Goal: Book appointment/travel/reservation

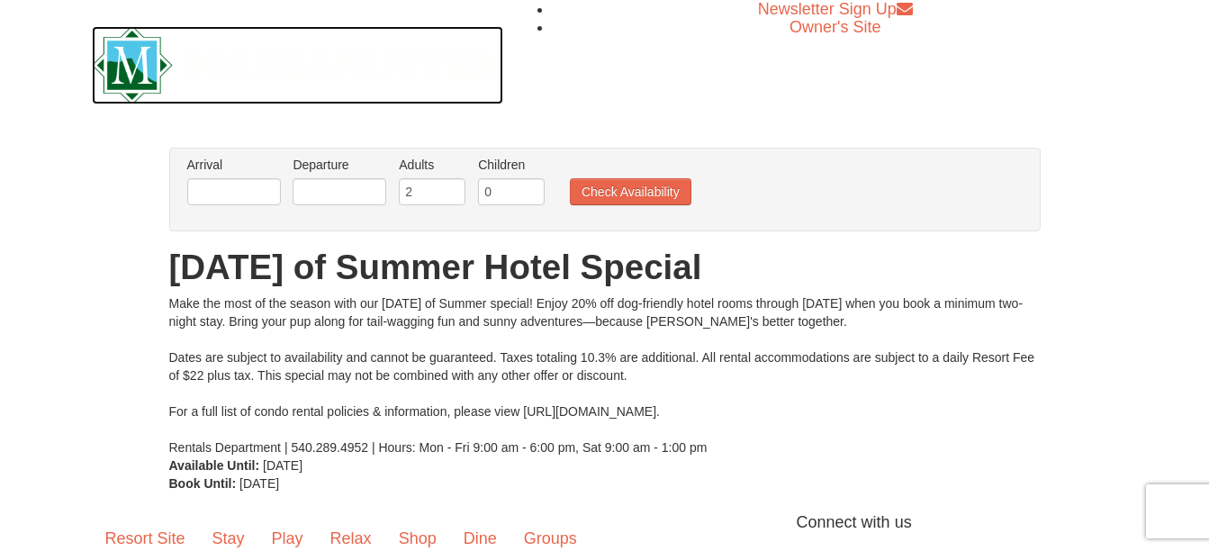
click at [149, 67] on img at bounding box center [298, 65] width 412 height 78
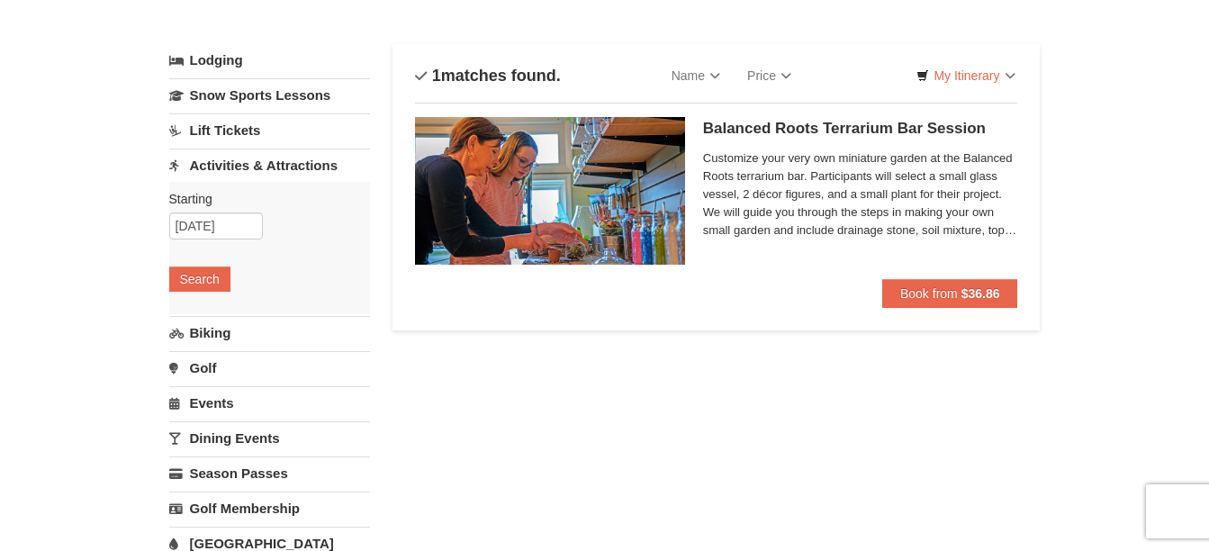
scroll to position [155, 0]
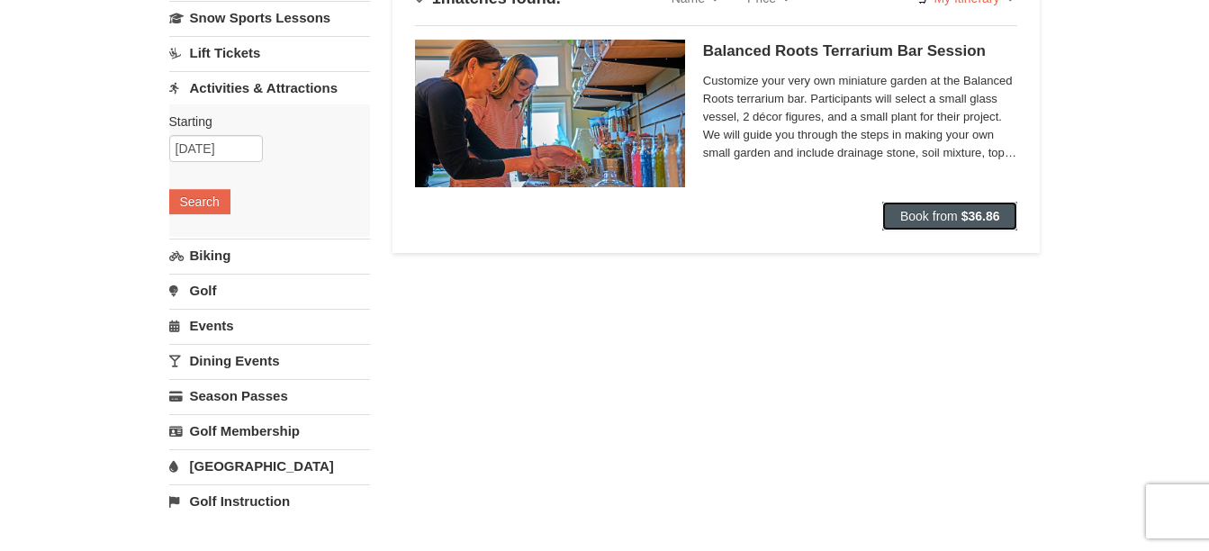
click at [918, 218] on span "Book from" at bounding box center [930, 216] width 58 height 14
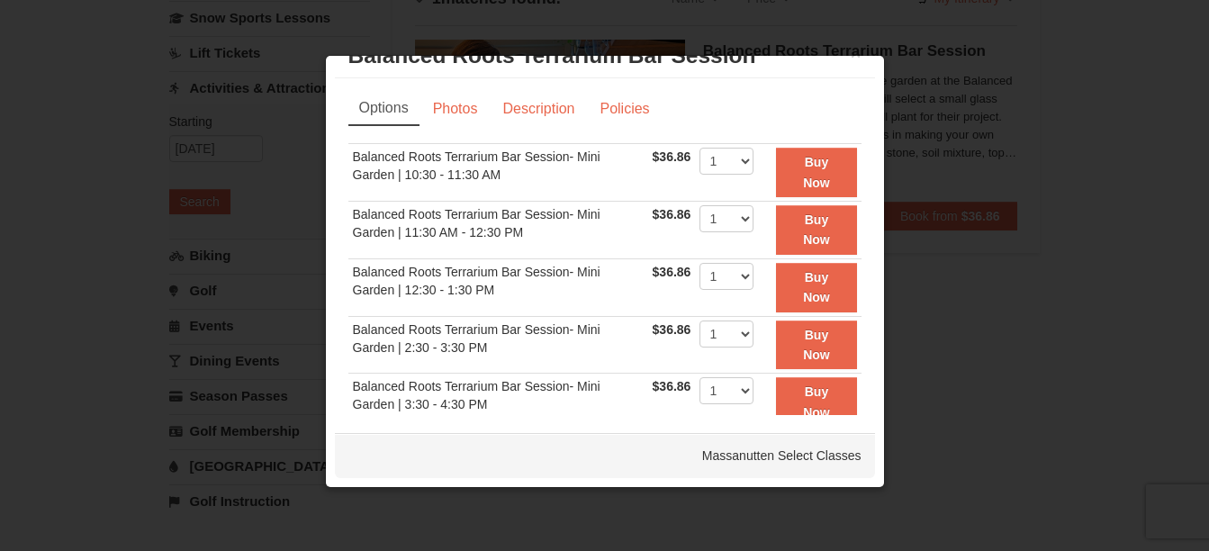
scroll to position [0, 0]
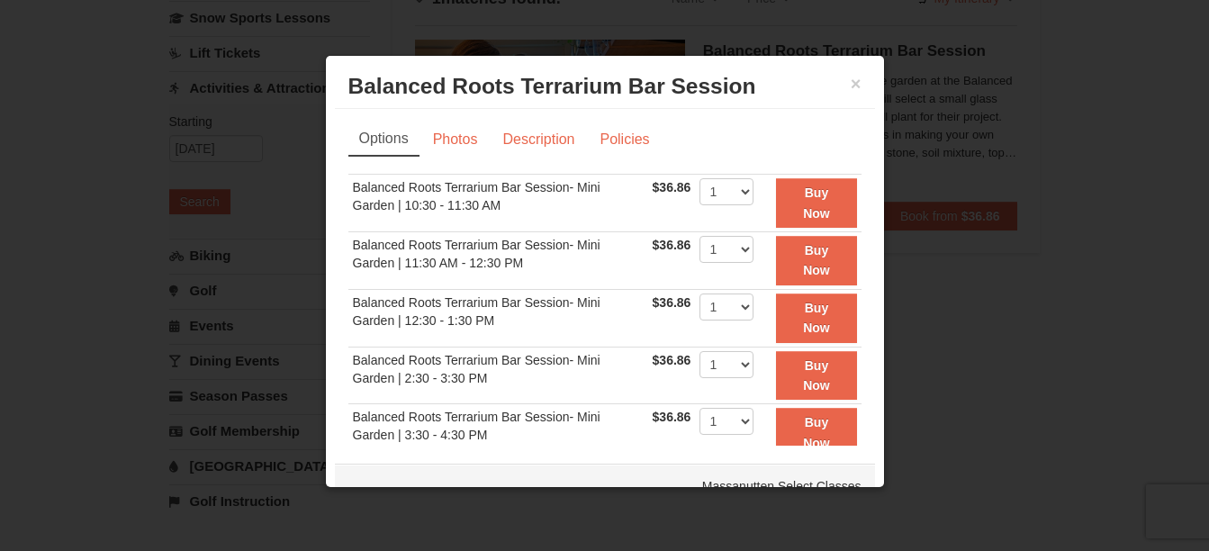
click at [849, 82] on div "× Balanced Roots Terrarium Bar Session Massanutten Select Classes" at bounding box center [605, 87] width 540 height 44
click at [851, 80] on button "×" at bounding box center [856, 84] width 11 height 18
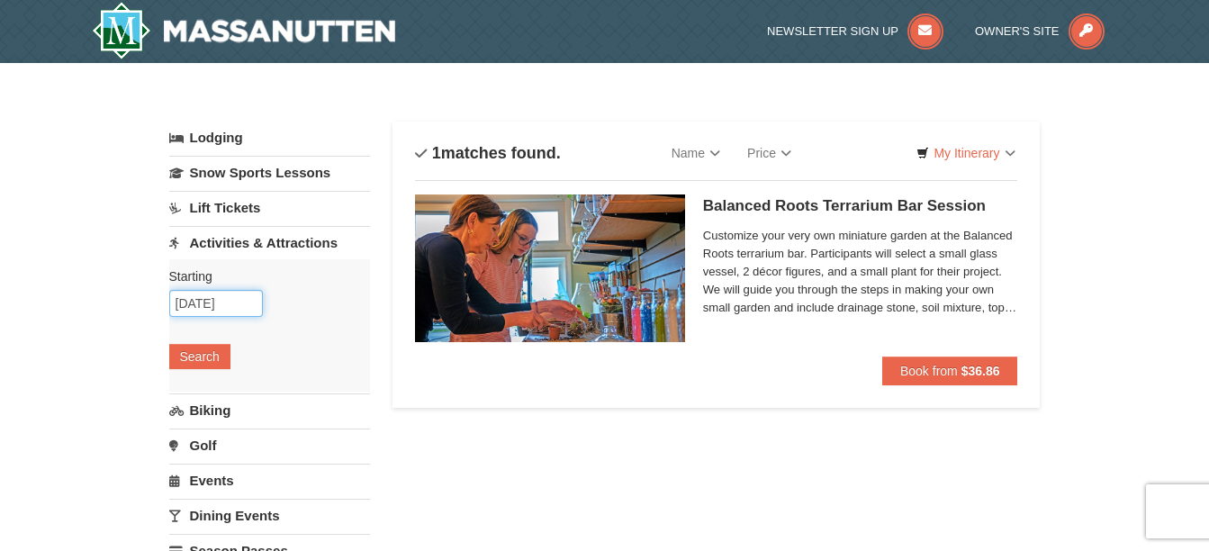
click at [231, 301] on input "10/04/2025" at bounding box center [216, 303] width 94 height 27
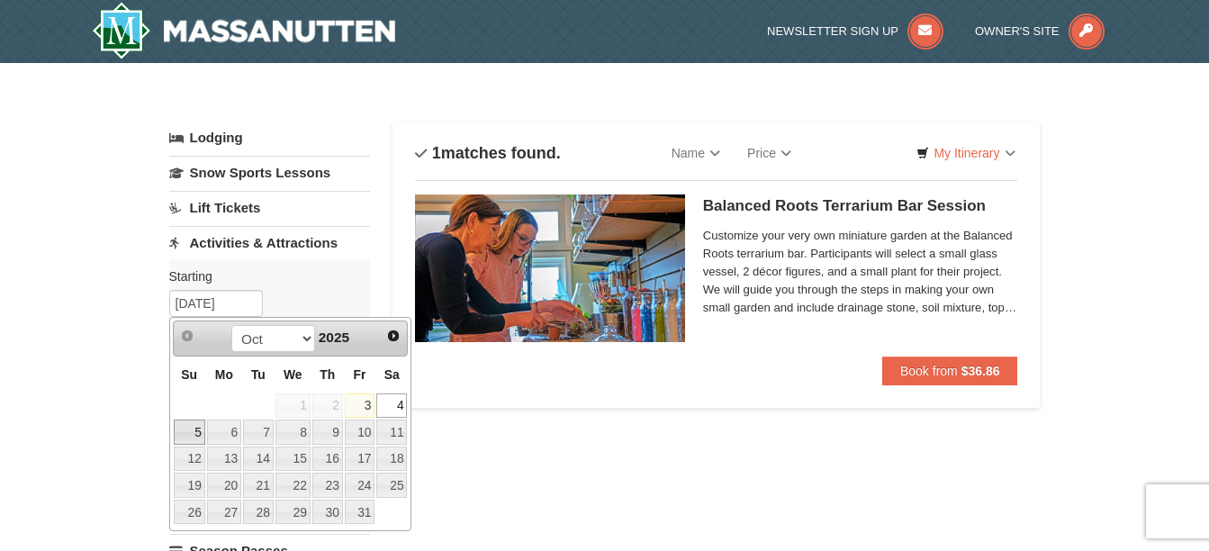
click at [188, 436] on link "5" at bounding box center [190, 432] width 32 height 25
type input "10/05/2025"
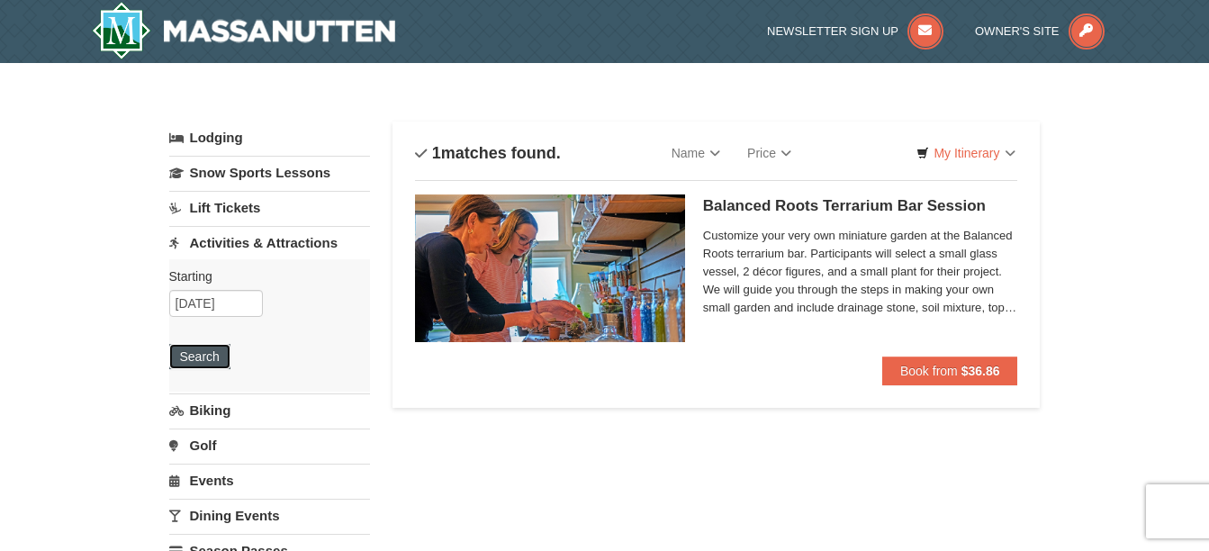
click at [204, 353] on button "Search" at bounding box center [199, 356] width 61 height 25
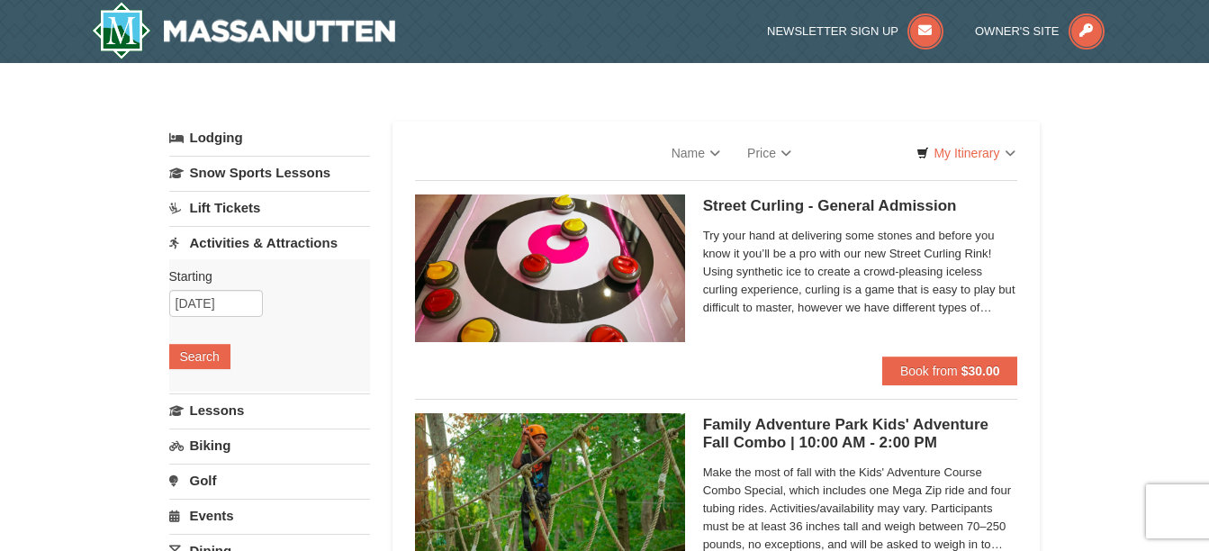
select select "10"
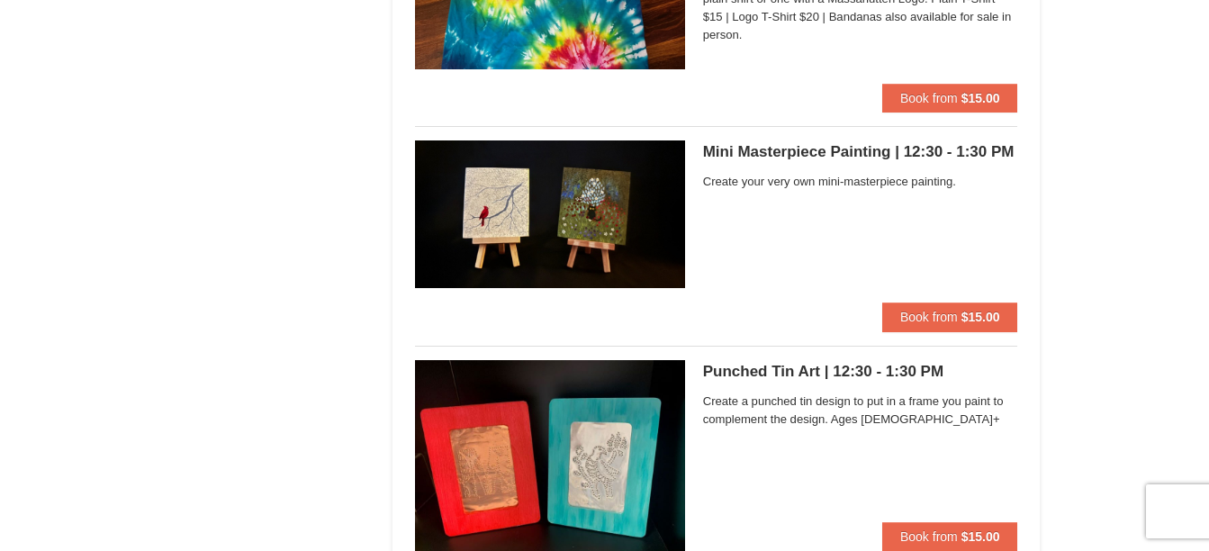
scroll to position [5405, 0]
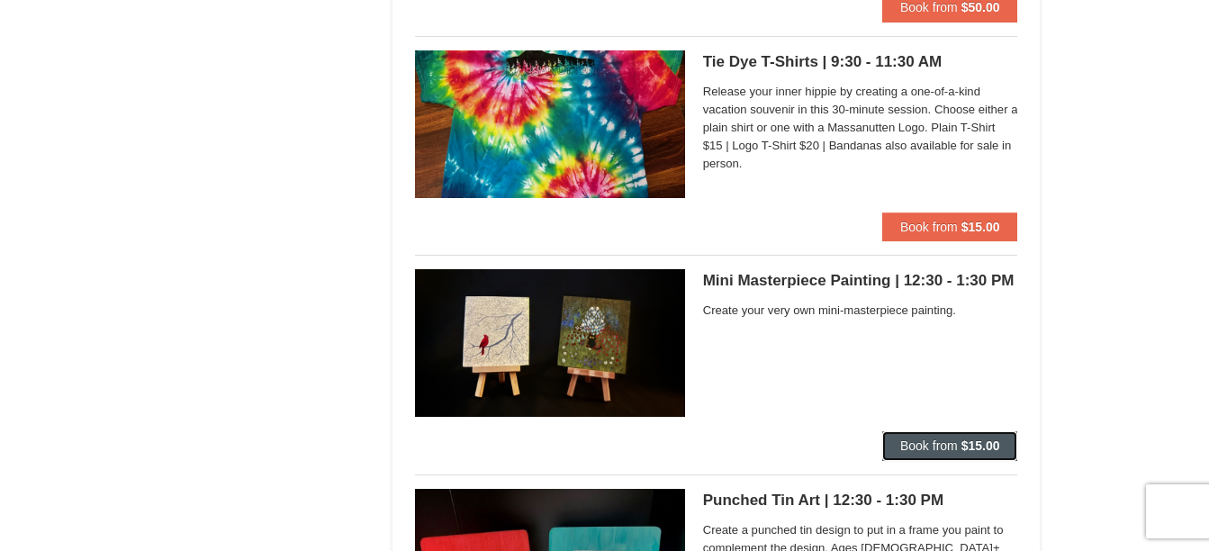
click at [974, 443] on strong "$15.00" at bounding box center [981, 446] width 39 height 14
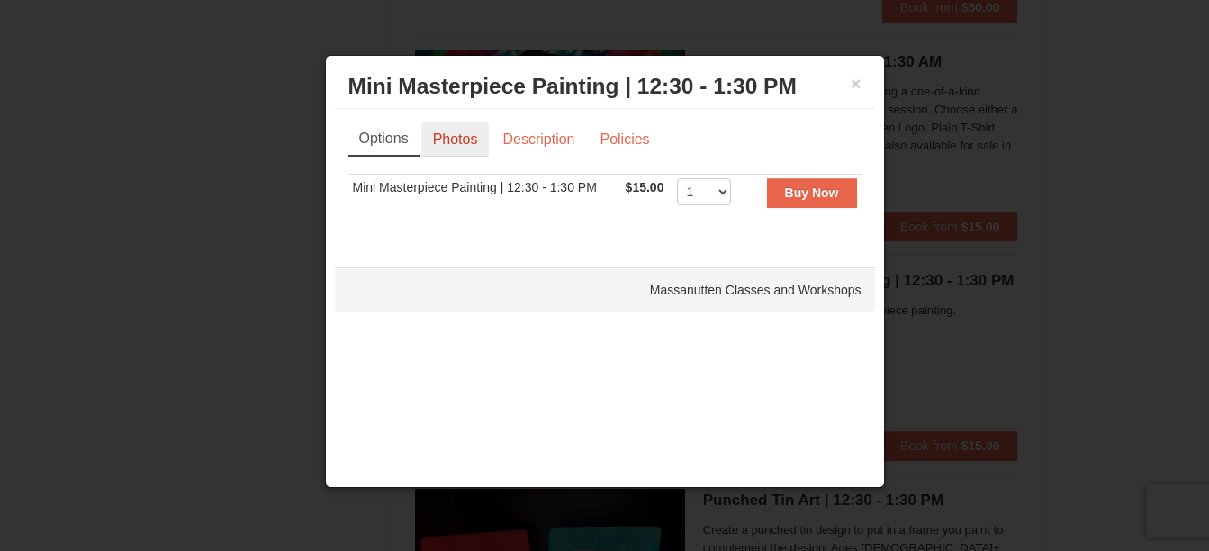
click at [451, 147] on link "Photos" at bounding box center [455, 139] width 68 height 34
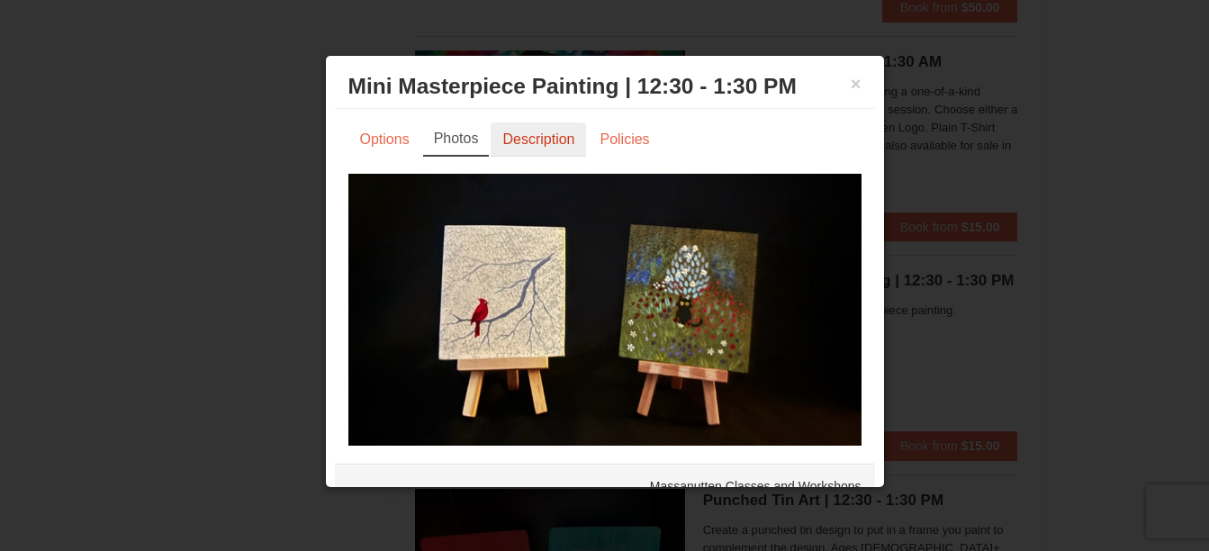
click at [522, 147] on link "Description" at bounding box center [538, 139] width 95 height 34
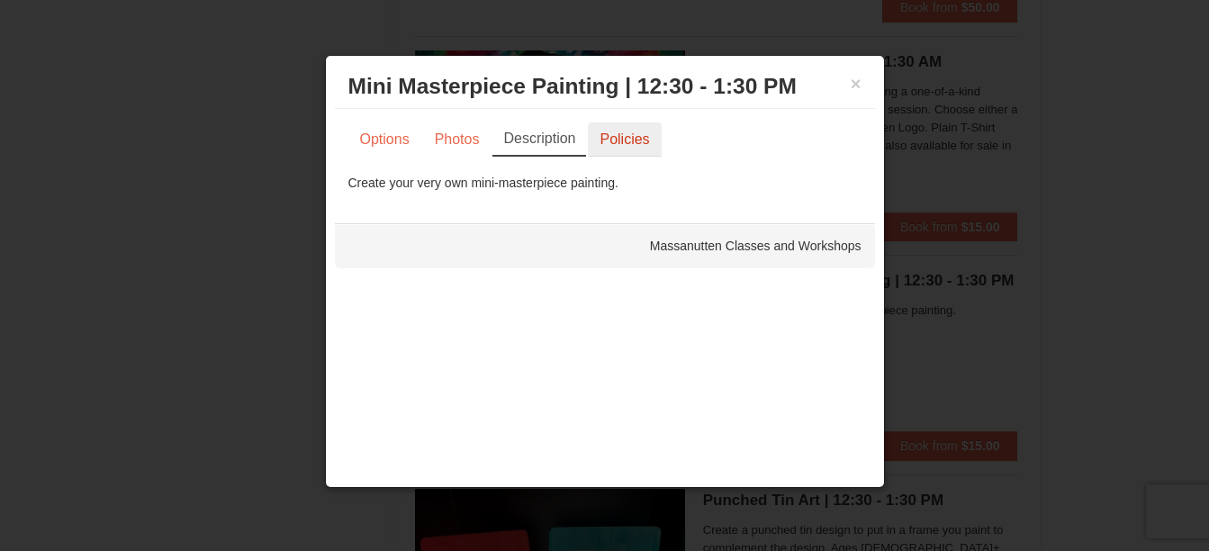
click at [615, 140] on link "Policies" at bounding box center [624, 139] width 73 height 34
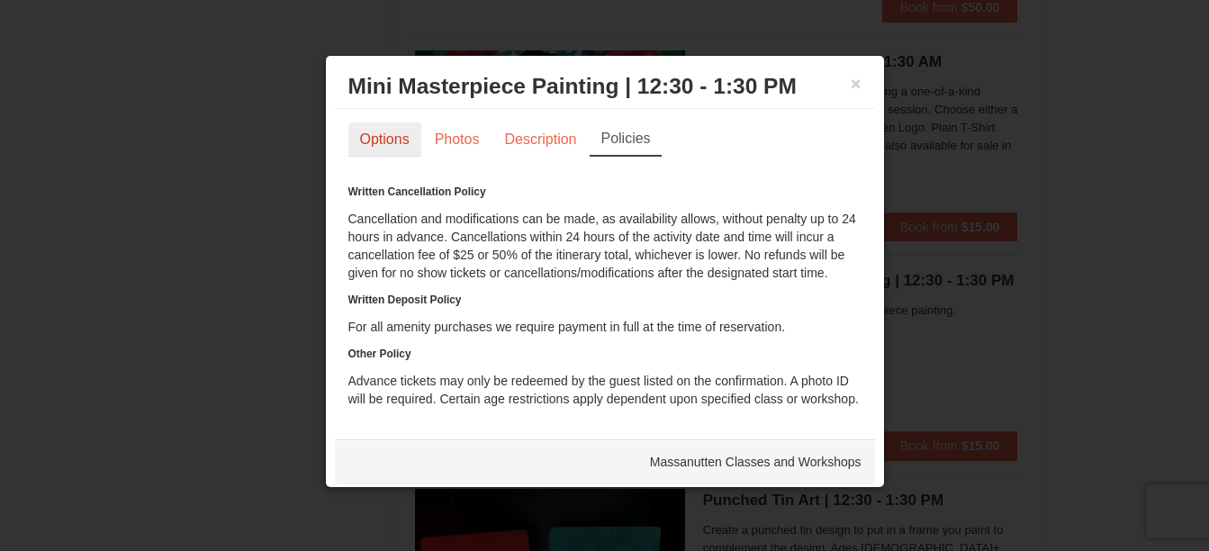
click at [376, 139] on link "Options" at bounding box center [384, 139] width 73 height 34
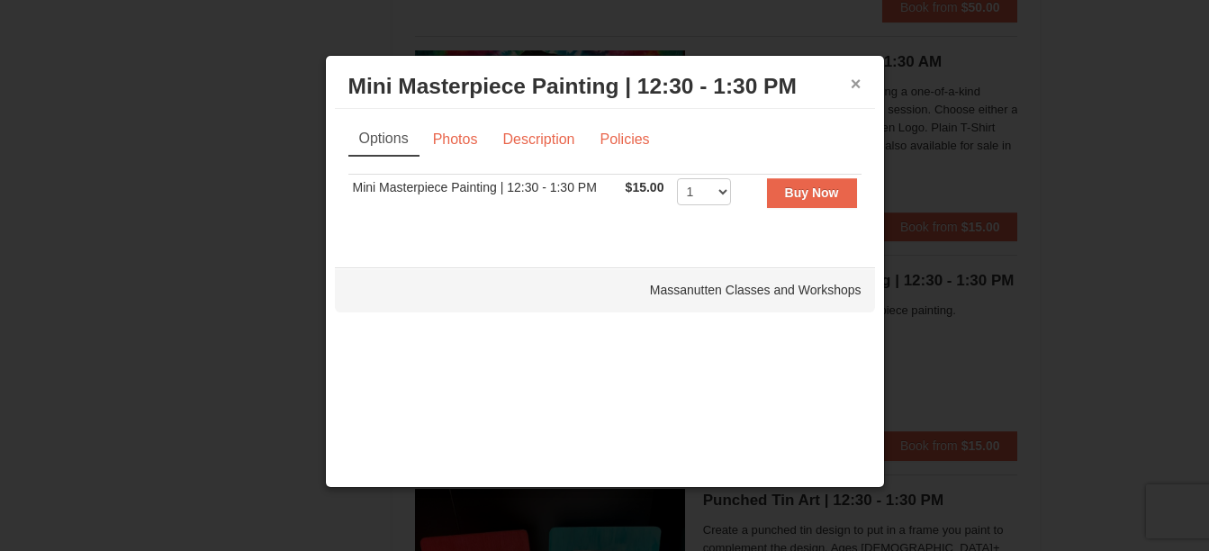
click at [858, 84] on button "×" at bounding box center [856, 84] width 11 height 18
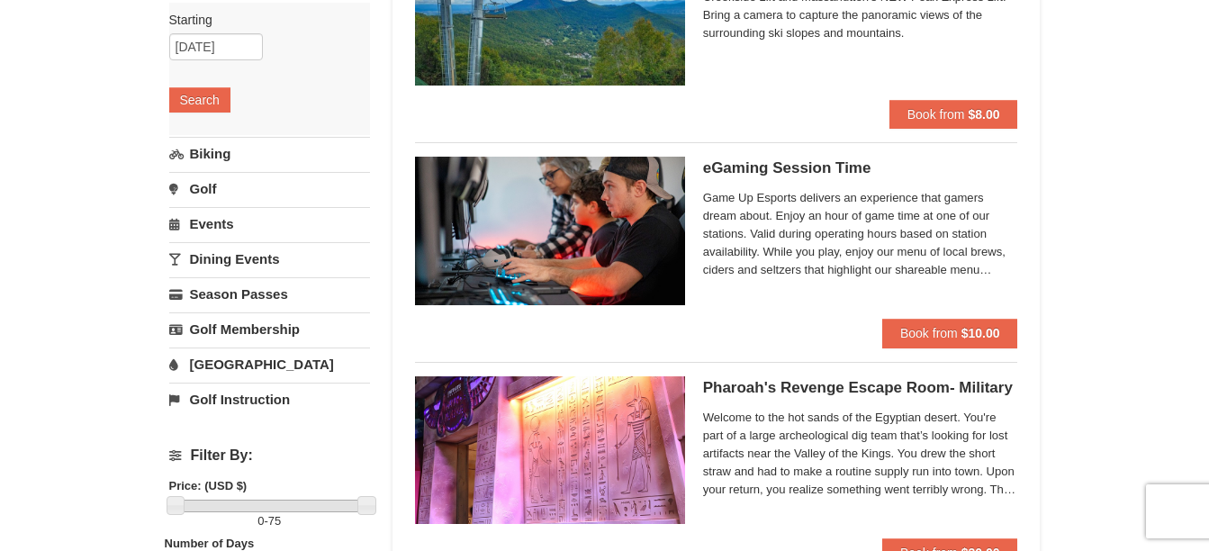
scroll to position [245, 0]
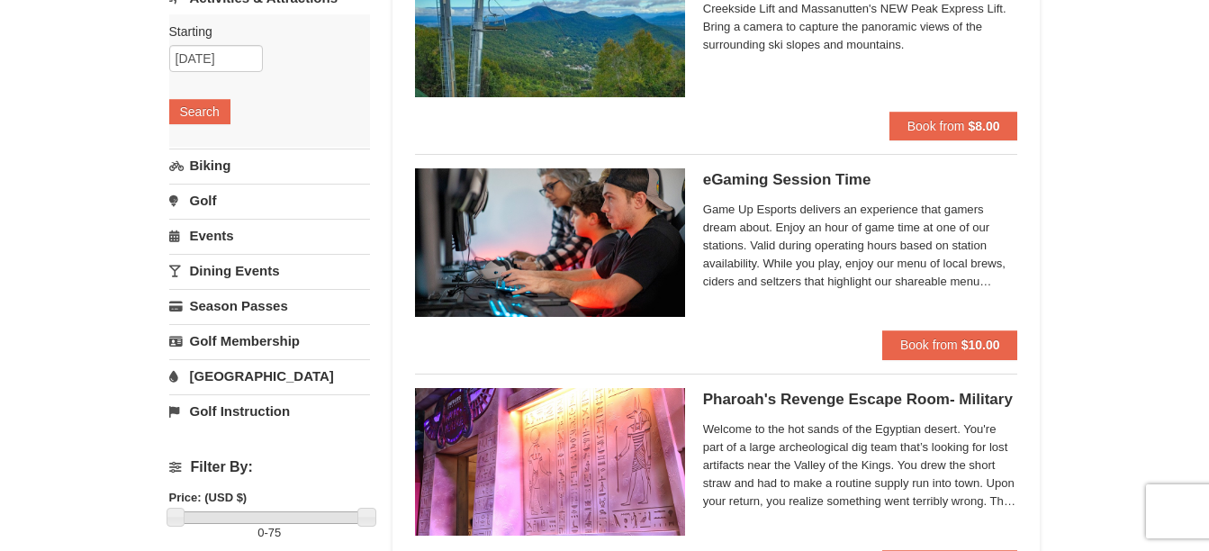
click at [207, 240] on link "Events" at bounding box center [269, 235] width 201 height 33
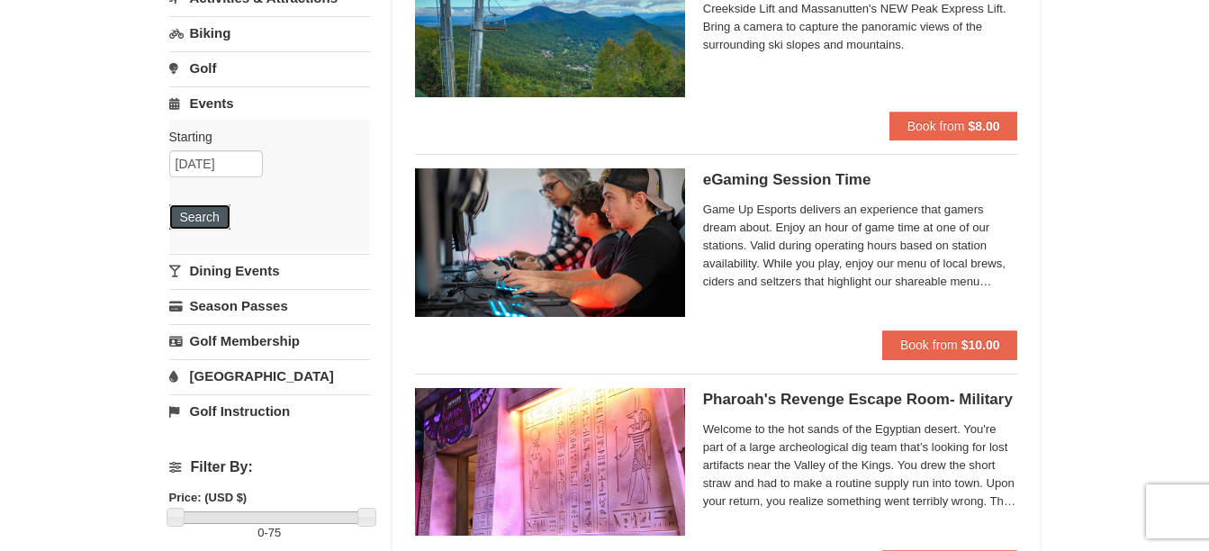
click at [189, 217] on button "Search" at bounding box center [199, 216] width 61 height 25
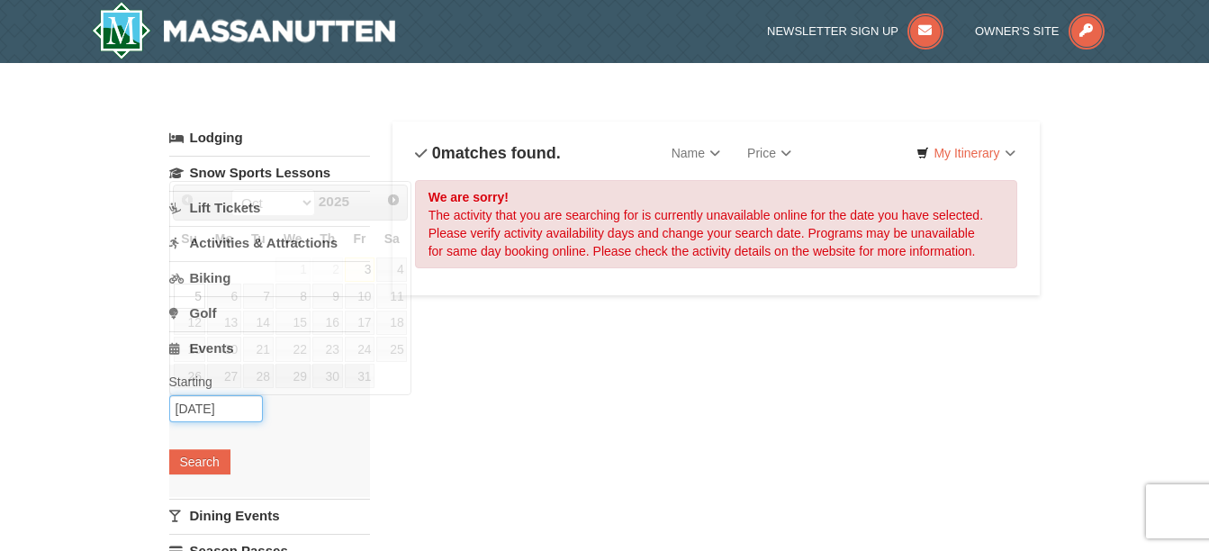
click at [192, 413] on input "10/05/2025" at bounding box center [216, 408] width 94 height 27
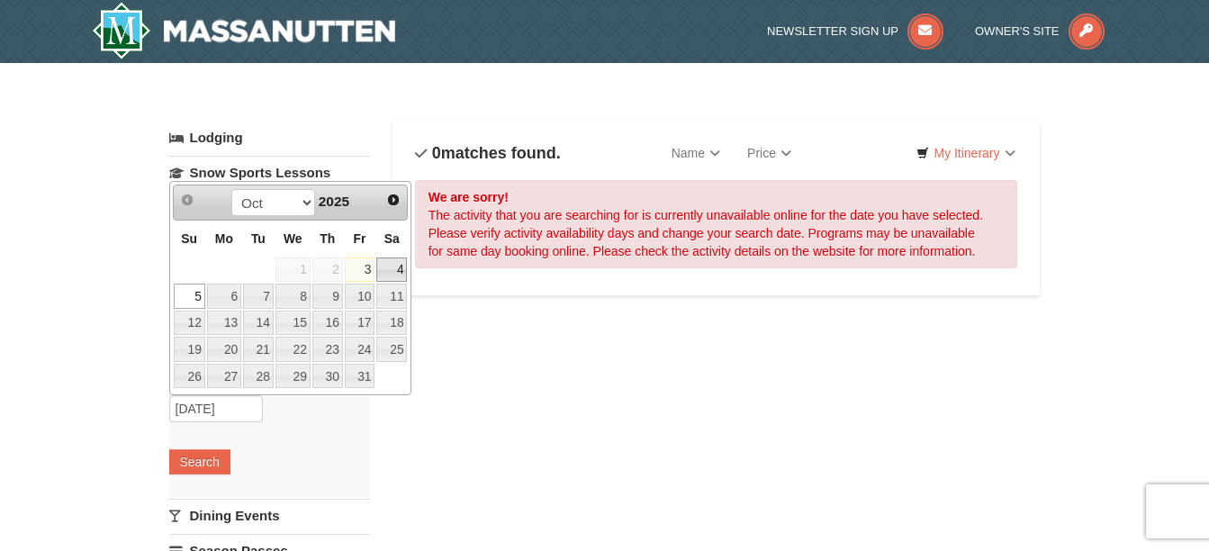
click at [400, 270] on link "4" at bounding box center [391, 270] width 31 height 25
type input "[DATE]"
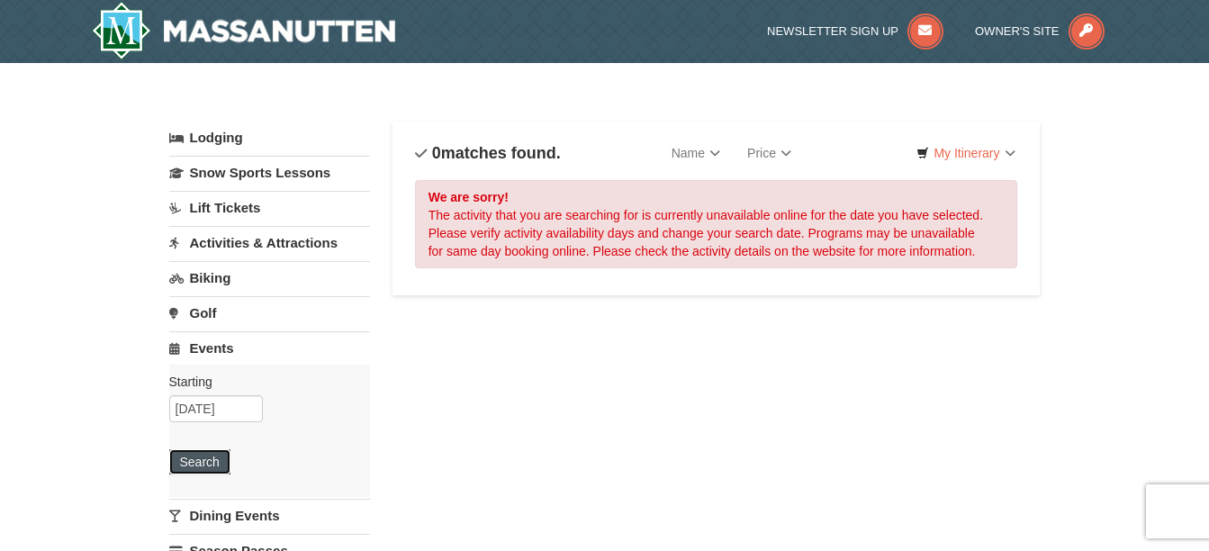
click at [209, 466] on button "Search" at bounding box center [199, 461] width 61 height 25
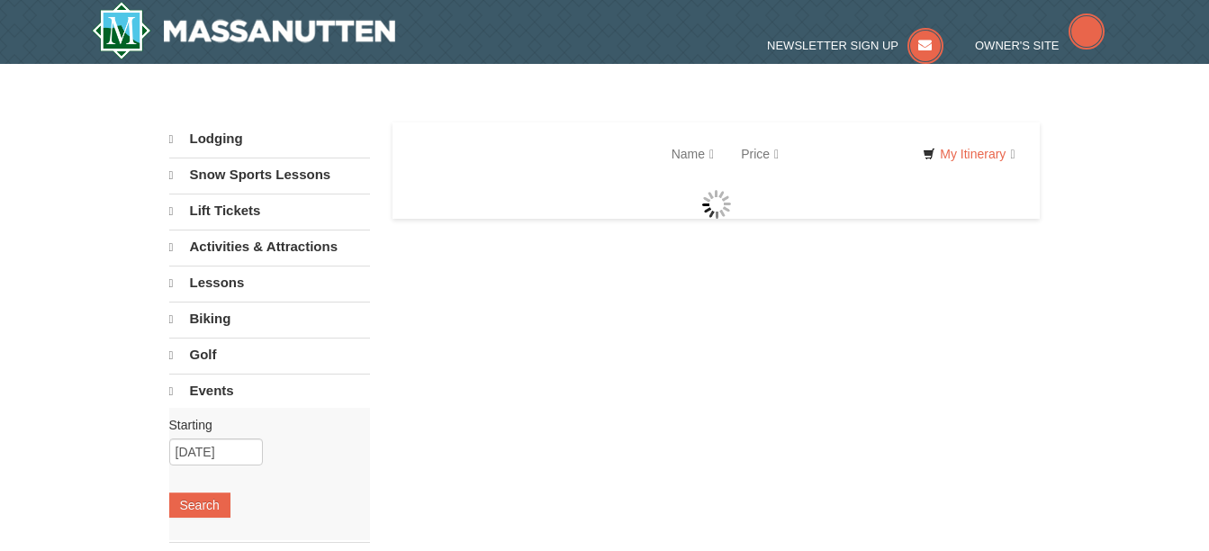
select select "10"
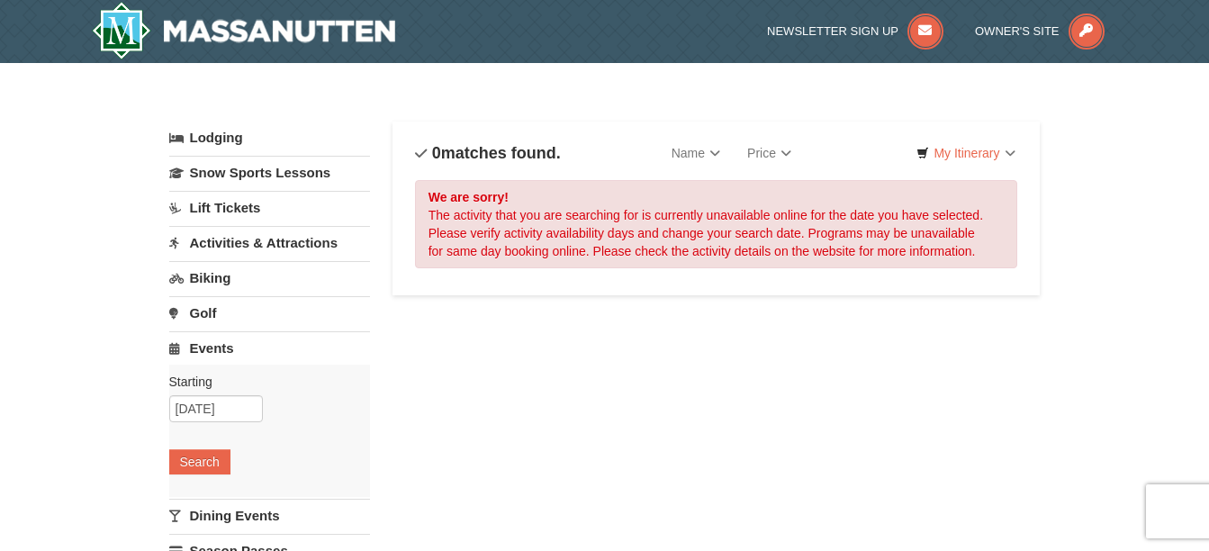
click at [296, 246] on link "Activities & Attractions" at bounding box center [269, 242] width 201 height 33
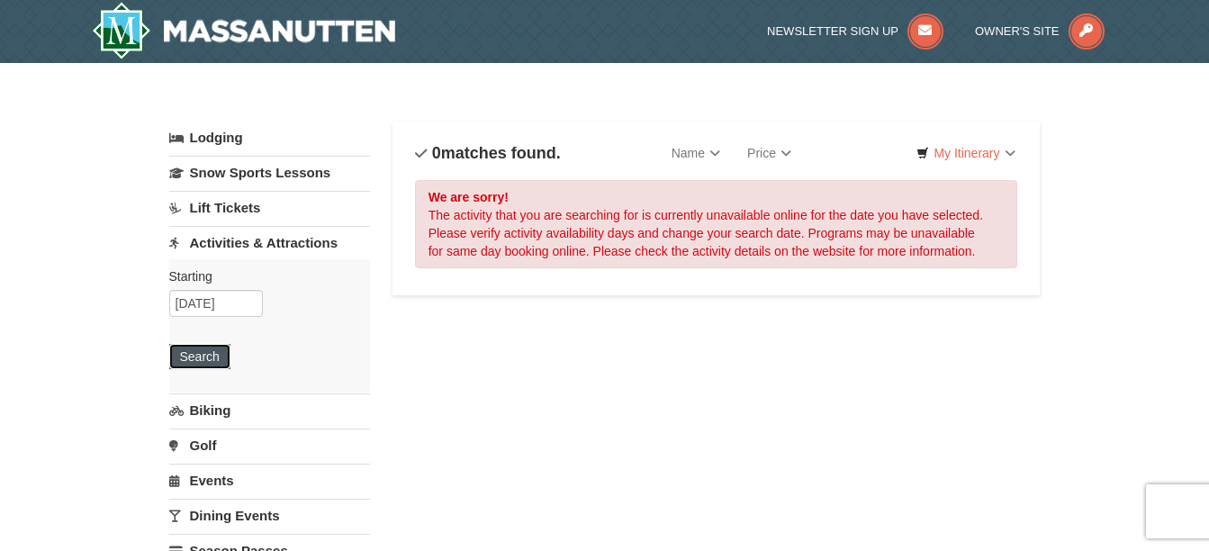
click at [197, 359] on button "Search" at bounding box center [199, 356] width 61 height 25
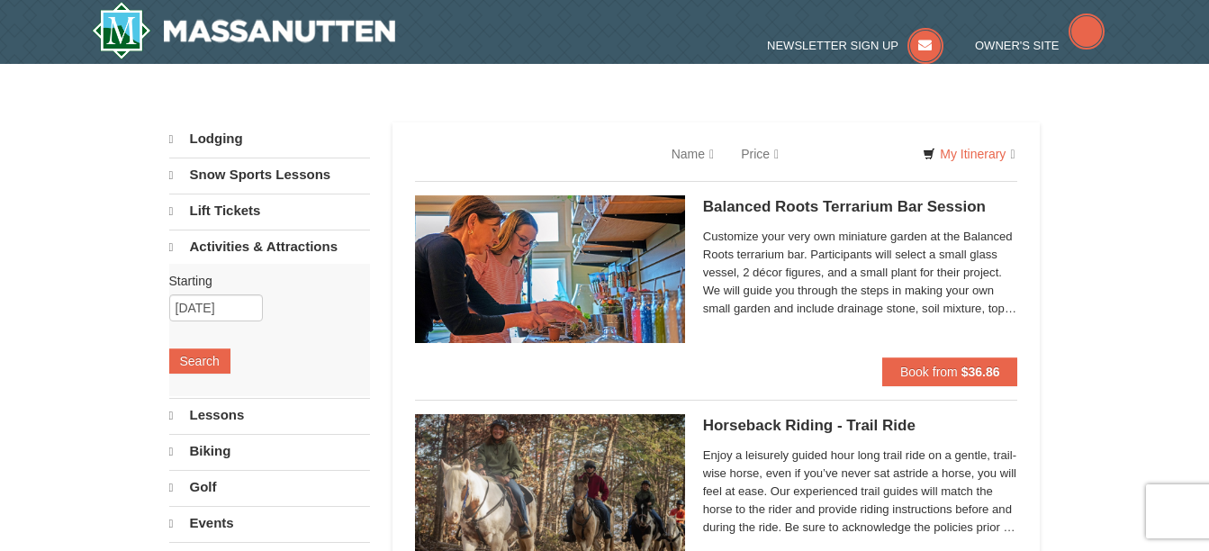
select select "10"
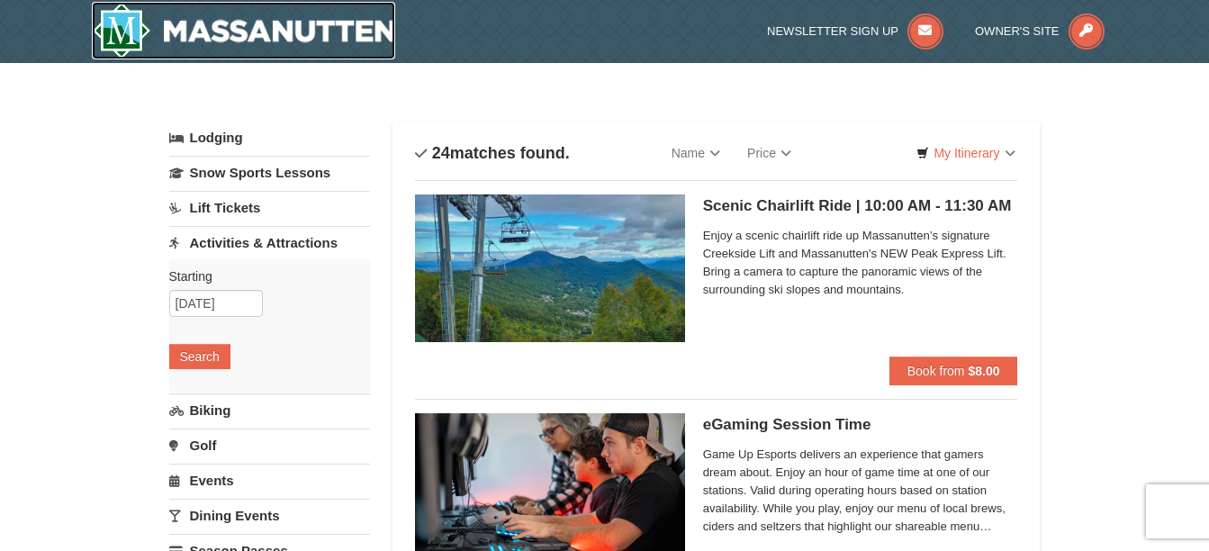
click at [226, 37] on img at bounding box center [244, 31] width 304 height 58
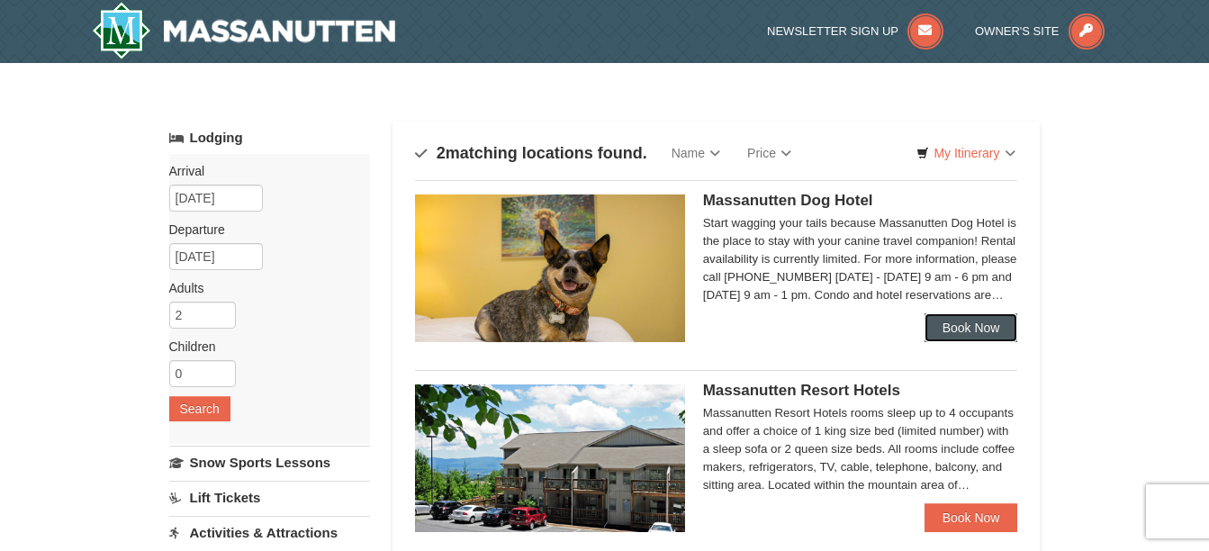
click at [969, 319] on link "Book Now" at bounding box center [972, 327] width 94 height 29
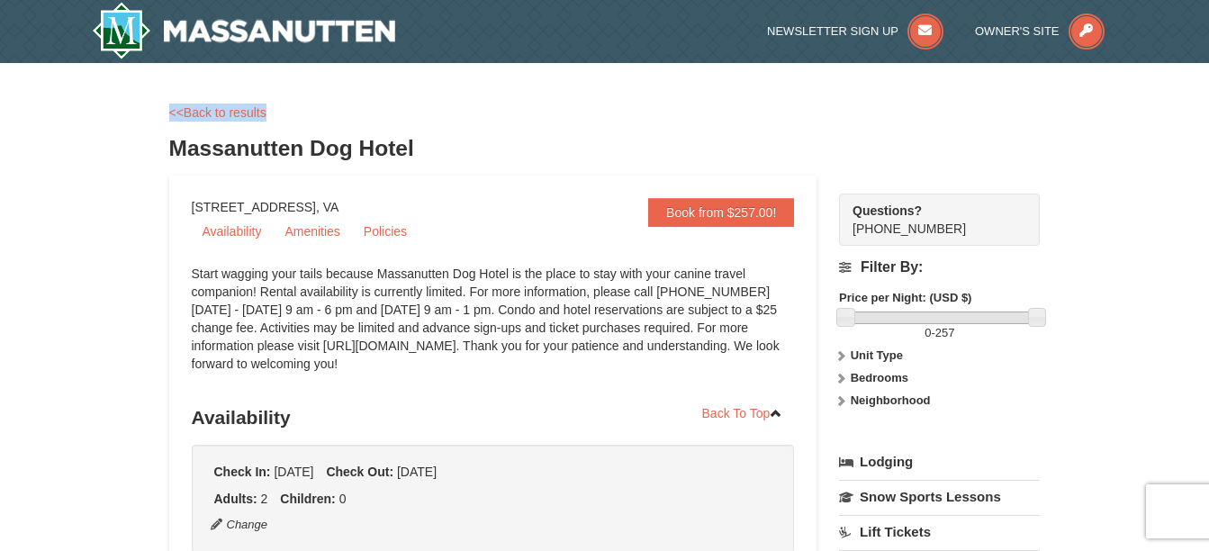
drag, startPoint x: 1208, startPoint y: 60, endPoint x: 1216, endPoint y: 104, distance: 44.0
drag, startPoint x: 408, startPoint y: 31, endPoint x: 250, endPoint y: 33, distance: 157.6
click at [250, 33] on div at bounding box center [297, 31] width 439 height 63
drag, startPoint x: 250, startPoint y: 33, endPoint x: 300, endPoint y: 149, distance: 126.3
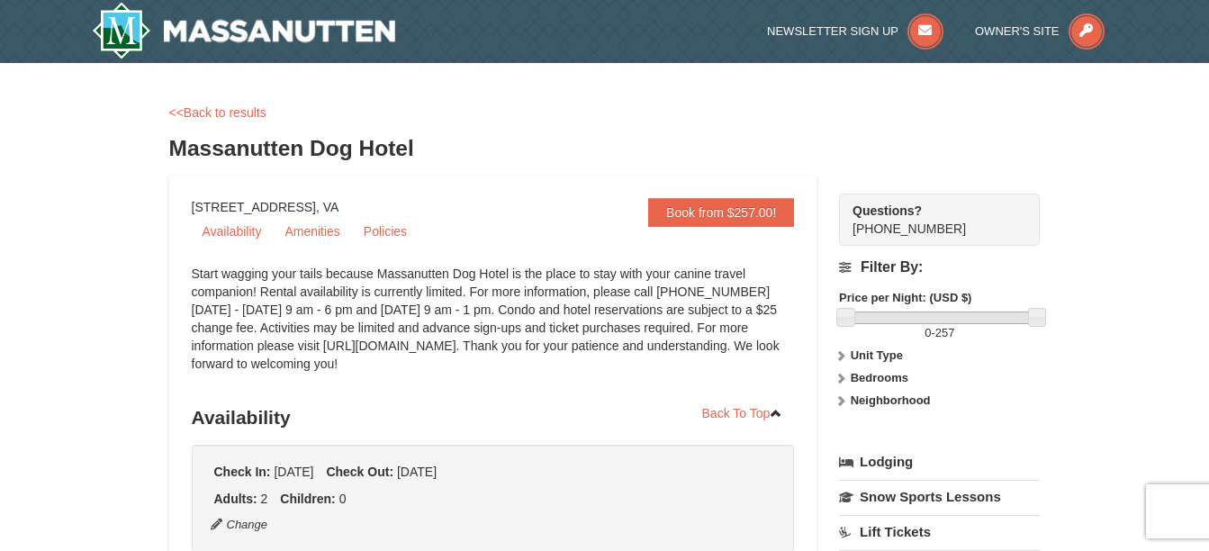
click at [300, 149] on h3 "Massanutten Dog Hotel" at bounding box center [605, 149] width 872 height 36
drag, startPoint x: 300, startPoint y: 149, endPoint x: 163, endPoint y: 144, distance: 137.0
